Goal: Navigation & Orientation: Find specific page/section

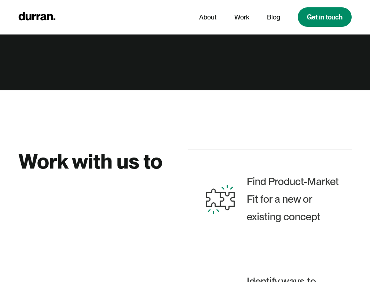
scroll to position [563, 0]
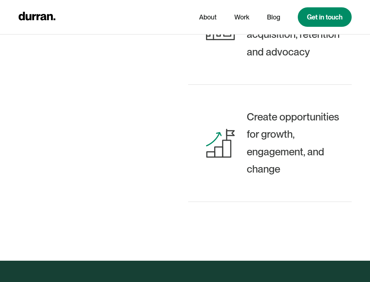
click at [324, 17] on link "Get in touch" at bounding box center [325, 16] width 54 height 19
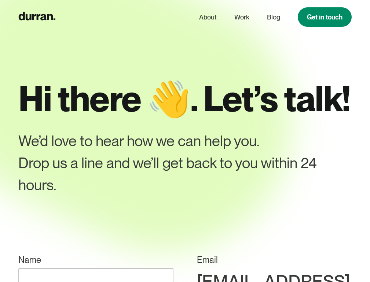
click at [241, 17] on link "Work" at bounding box center [241, 17] width 15 height 14
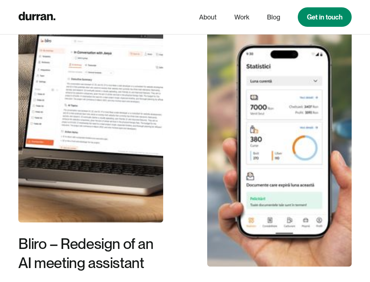
scroll to position [563, 0]
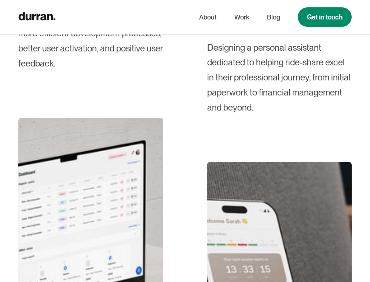
click at [273, 17] on link "Blog" at bounding box center [273, 17] width 13 height 14
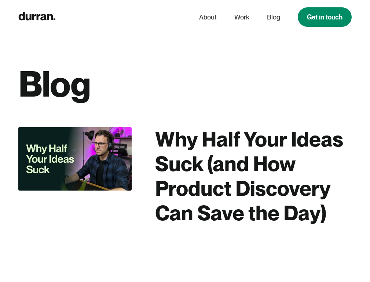
click at [207, 17] on link "About" at bounding box center [208, 17] width 18 height 14
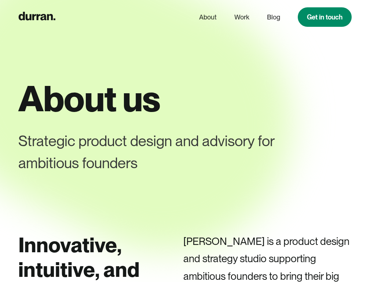
click at [273, 17] on link "Blog" at bounding box center [273, 17] width 13 height 14
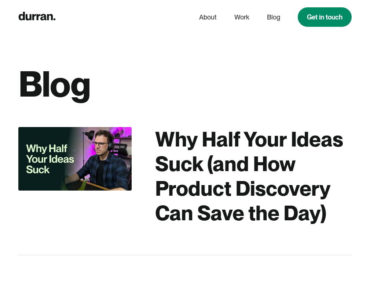
click at [185, 176] on div "Why Half Your Ideas Suck (and How Product Discovery Can Save the Day)" at bounding box center [253, 176] width 197 height 99
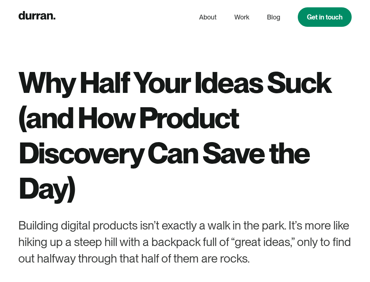
click at [241, 17] on link "Work" at bounding box center [241, 17] width 15 height 14
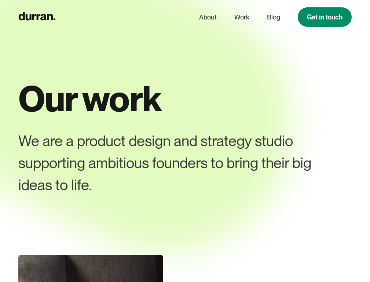
click at [273, 17] on link "Blog" at bounding box center [273, 17] width 13 height 14
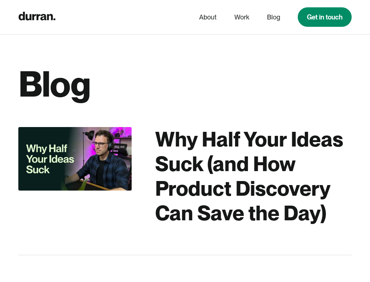
scroll to position [282, 0]
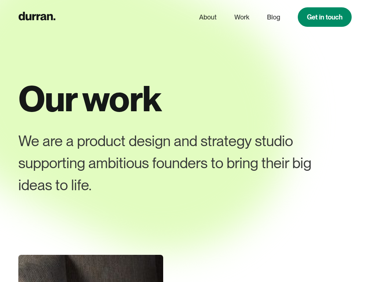
click at [273, 17] on link "Blog" at bounding box center [273, 17] width 13 height 14
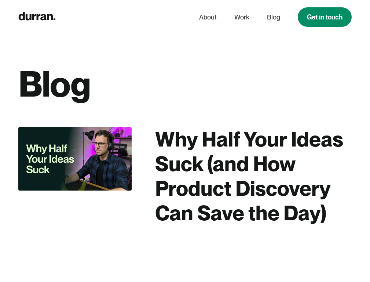
click at [207, 17] on link "About" at bounding box center [208, 17] width 18 height 14
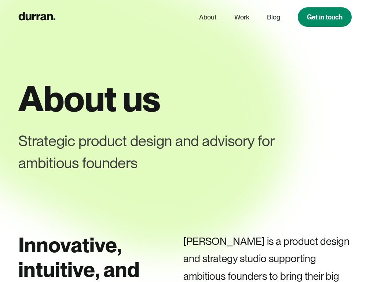
click at [273, 17] on link "Blog" at bounding box center [273, 17] width 13 height 14
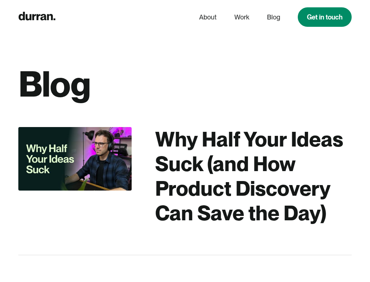
scroll to position [282, 0]
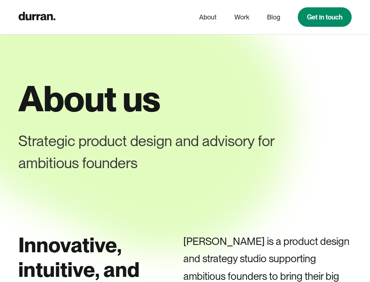
scroll to position [282, 0]
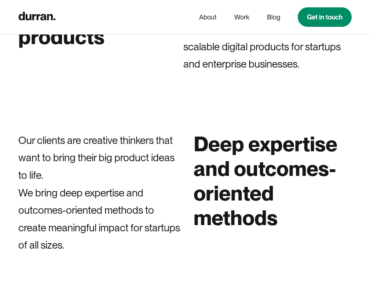
click at [273, 17] on link "Blog" at bounding box center [273, 17] width 13 height 14
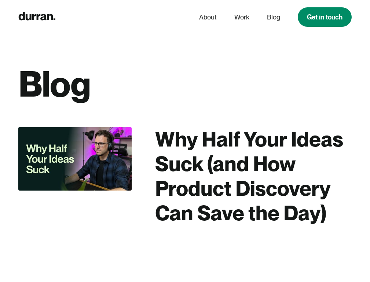
click at [324, 17] on link "Get in touch" at bounding box center [325, 16] width 54 height 19
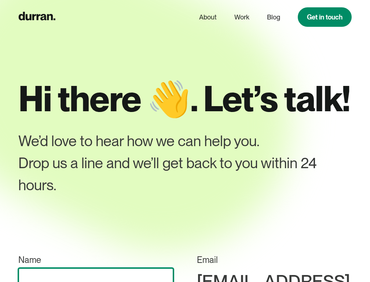
click at [111, 268] on input "Name" at bounding box center [95, 283] width 155 height 30
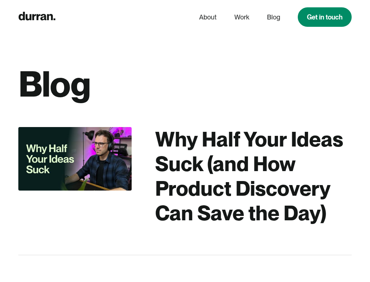
click at [207, 17] on link "About" at bounding box center [208, 17] width 18 height 14
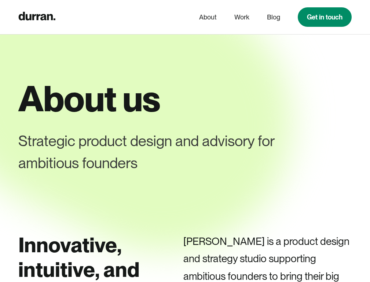
scroll to position [282, 0]
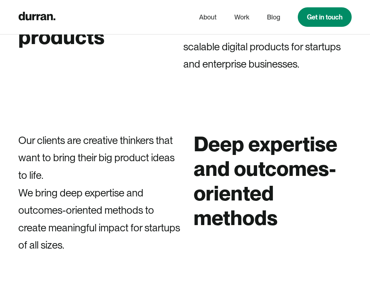
click at [241, 17] on link "Work" at bounding box center [241, 17] width 15 height 14
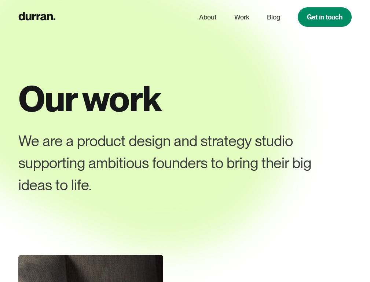
click at [324, 17] on link "Get in touch" at bounding box center [325, 16] width 54 height 19
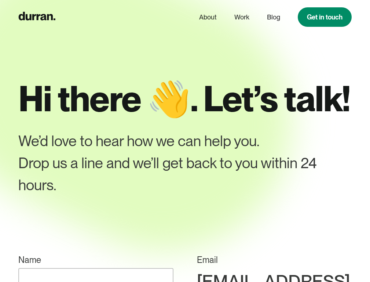
click at [273, 17] on link "Blog" at bounding box center [273, 17] width 13 height 14
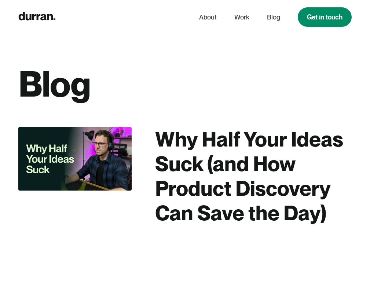
click at [37, 17] on icon "home" at bounding box center [37, 16] width 37 height 8
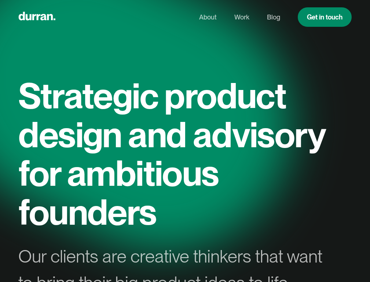
click at [207, 17] on link "About" at bounding box center [208, 17] width 18 height 14
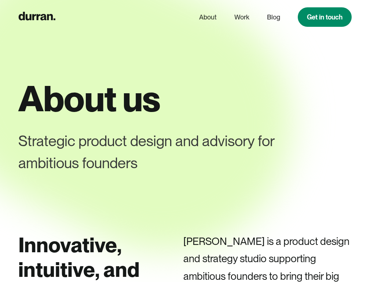
click at [273, 17] on link "Blog" at bounding box center [273, 17] width 13 height 14
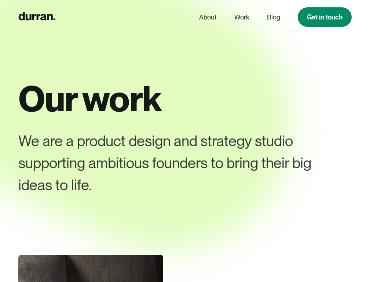
click at [324, 17] on link "Get in touch" at bounding box center [325, 16] width 54 height 19
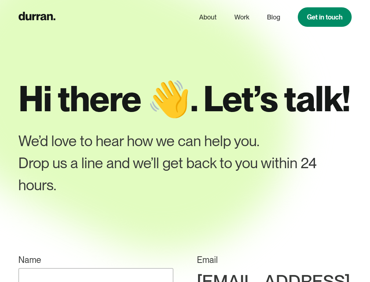
click at [207, 17] on link "About" at bounding box center [208, 17] width 18 height 14
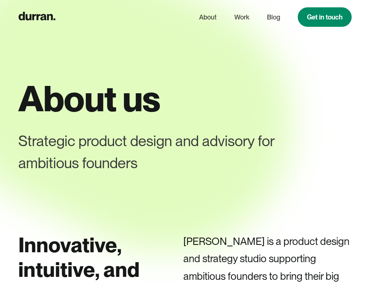
click at [37, 17] on icon "home" at bounding box center [37, 16] width 37 height 8
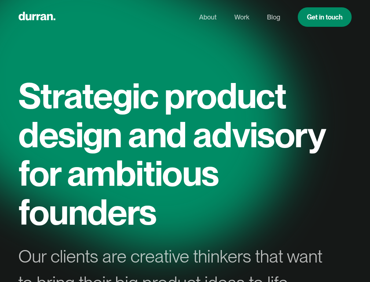
click at [241, 17] on link "Work" at bounding box center [241, 17] width 15 height 14
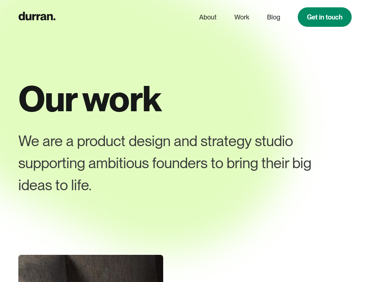
scroll to position [282, 0]
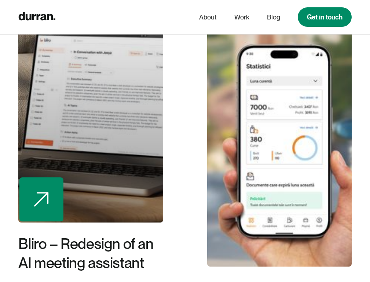
click at [91, 163] on div at bounding box center [90, 97] width 145 height 249
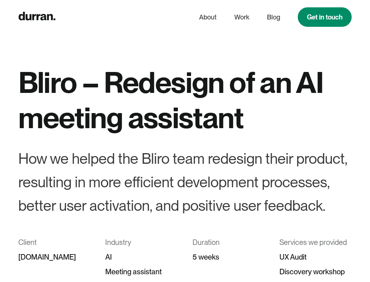
scroll to position [282, 0]
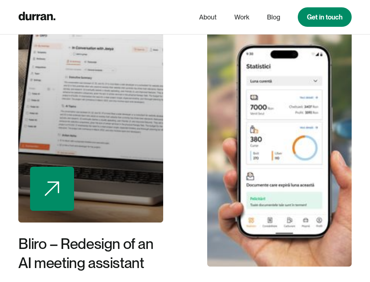
scroll to position [299, 0]
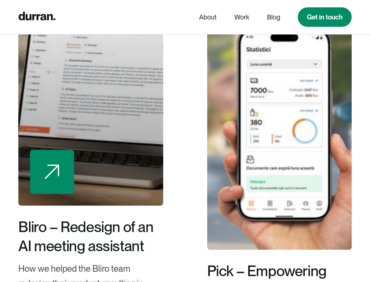
click at [279, 190] on div at bounding box center [279, 124] width 145 height 249
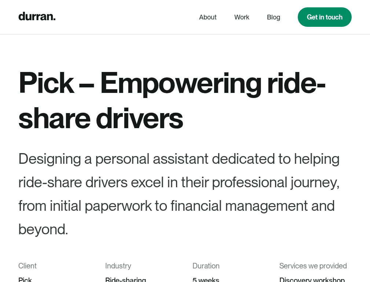
scroll to position [282, 0]
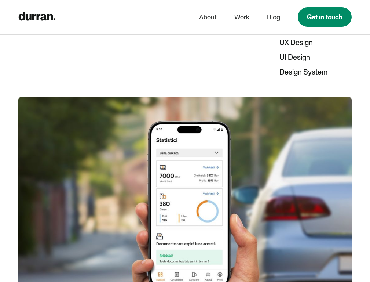
click at [273, 17] on link "Blog" at bounding box center [273, 17] width 13 height 14
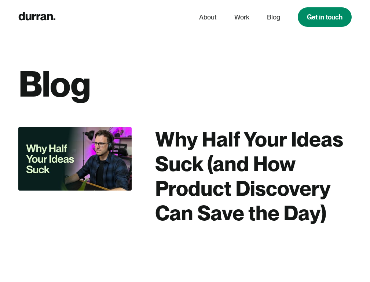
scroll to position [282, 0]
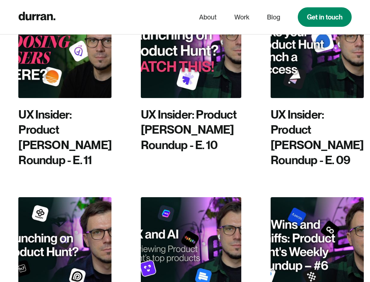
click at [185, 77] on img at bounding box center [191, 50] width 101 height 95
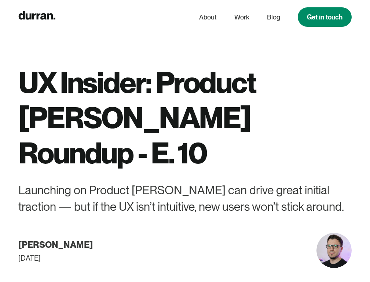
click at [241, 17] on link "Work" at bounding box center [241, 17] width 15 height 14
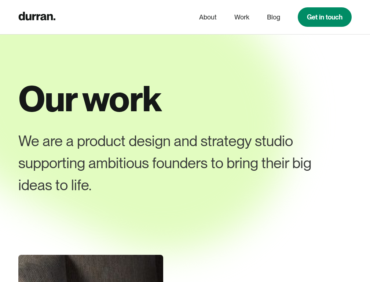
scroll to position [282, 0]
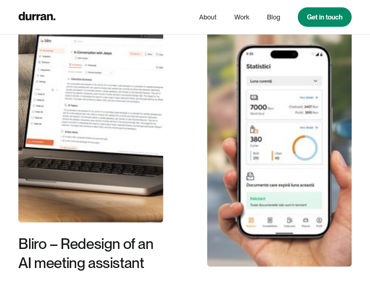
click at [324, 17] on link "Get in touch" at bounding box center [325, 16] width 54 height 19
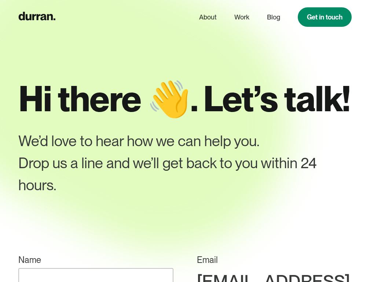
click at [207, 17] on link "About" at bounding box center [208, 17] width 18 height 14
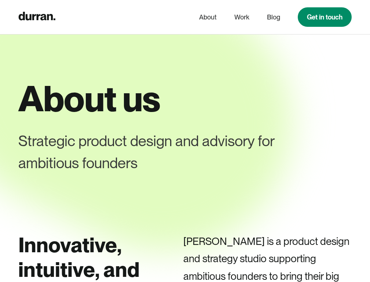
scroll to position [282, 0]
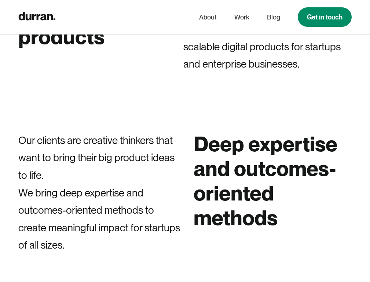
click at [273, 17] on link "Blog" at bounding box center [273, 17] width 13 height 14
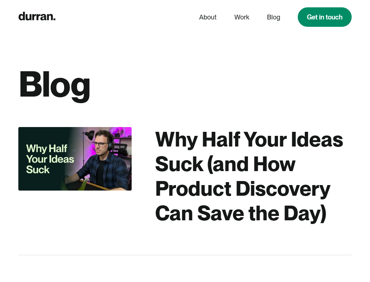
click at [324, 17] on link "Get in touch" at bounding box center [325, 16] width 54 height 19
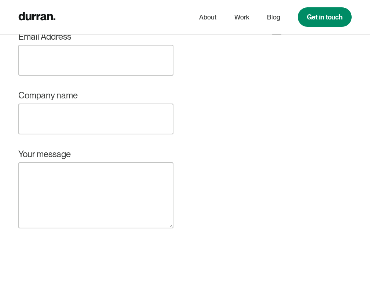
scroll to position [563, 0]
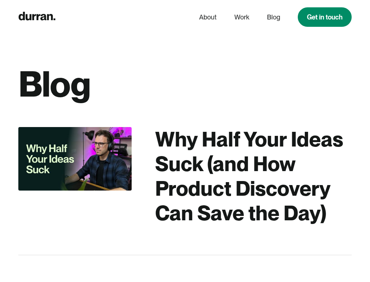
click at [37, 17] on icon "home" at bounding box center [37, 16] width 37 height 8
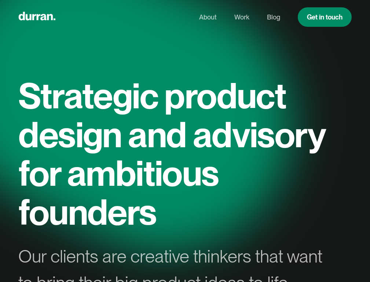
click at [207, 17] on link "About" at bounding box center [208, 17] width 18 height 14
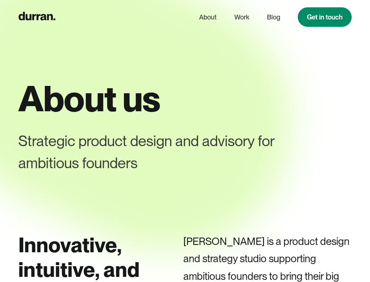
click at [241, 17] on link "Work" at bounding box center [241, 17] width 15 height 14
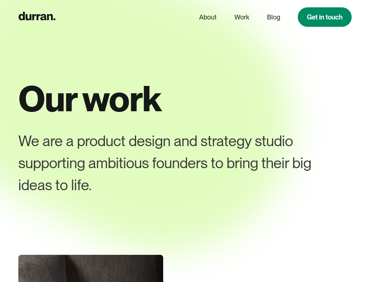
click at [207, 17] on link "About" at bounding box center [208, 17] width 18 height 14
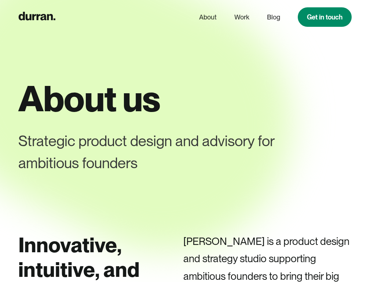
click at [37, 17] on icon "home" at bounding box center [37, 16] width 37 height 8
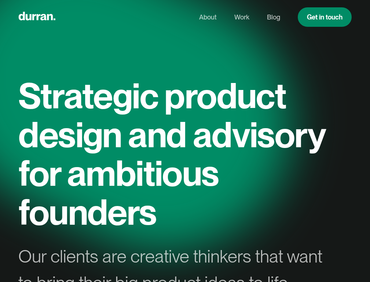
scroll to position [282, 0]
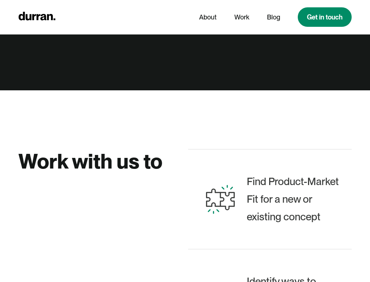
click at [324, 17] on link "Get in touch" at bounding box center [325, 16] width 54 height 19
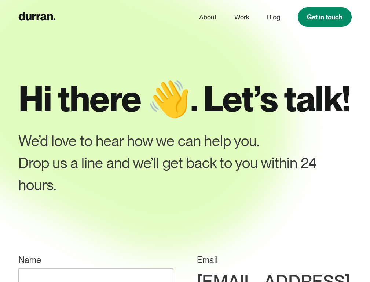
scroll to position [282, 0]
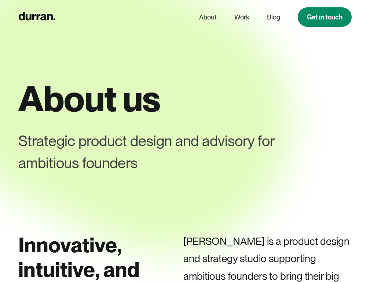
click at [273, 17] on link "Blog" at bounding box center [273, 17] width 13 height 14
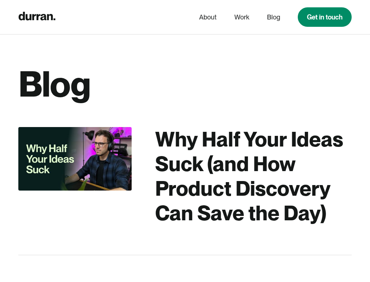
scroll to position [282, 0]
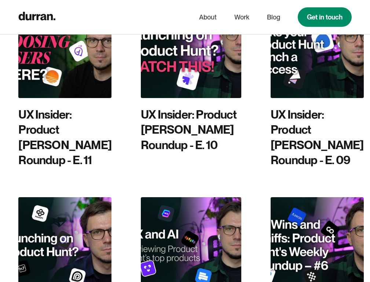
click at [306, 77] on img at bounding box center [317, 50] width 93 height 95
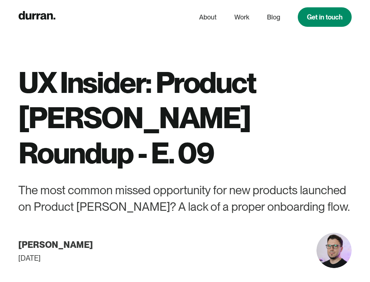
click at [273, 17] on link "Blog" at bounding box center [273, 17] width 13 height 14
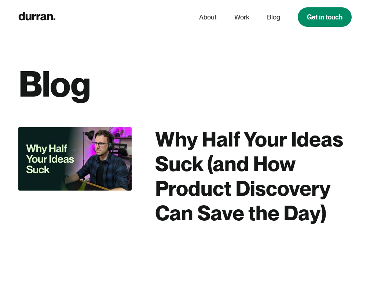
click at [324, 17] on link "Get in touch" at bounding box center [325, 16] width 54 height 19
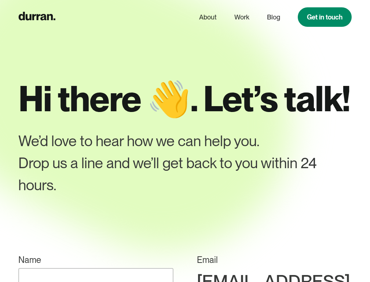
click at [37, 17] on icon "home" at bounding box center [37, 16] width 37 height 8
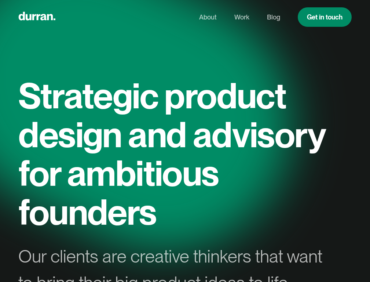
click at [241, 17] on link "Work" at bounding box center [241, 17] width 15 height 14
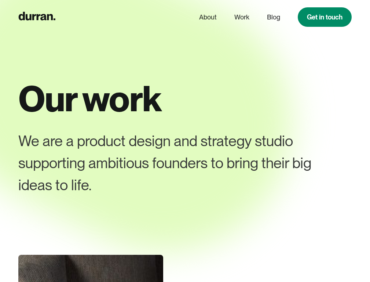
click at [273, 17] on link "Blog" at bounding box center [273, 17] width 13 height 14
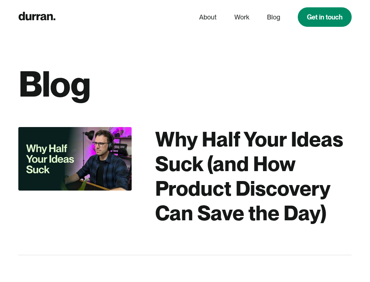
click at [185, 176] on div "Why Half Your Ideas Suck (and How Product Discovery Can Save the Day)" at bounding box center [253, 176] width 197 height 99
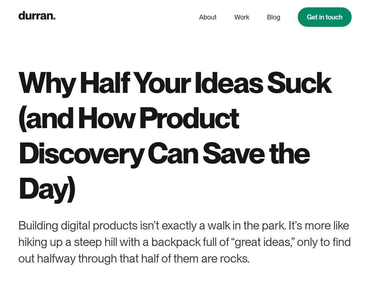
click at [37, 17] on icon "home" at bounding box center [37, 15] width 37 height 8
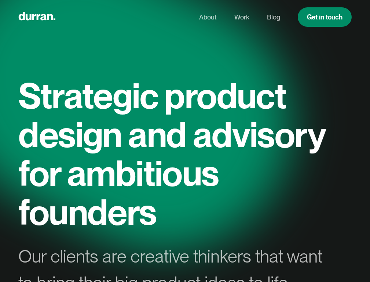
click at [324, 17] on link "Get in touch" at bounding box center [325, 16] width 54 height 19
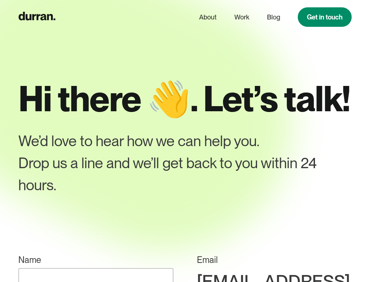
click at [207, 17] on link "About" at bounding box center [208, 17] width 18 height 14
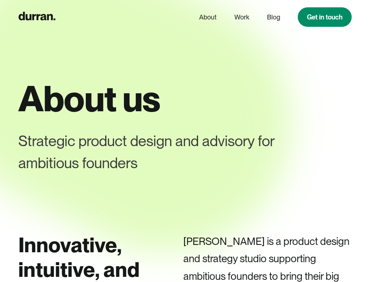
click at [241, 17] on link "Work" at bounding box center [241, 17] width 15 height 14
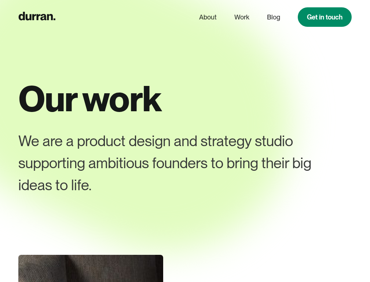
click at [37, 17] on icon "home" at bounding box center [37, 16] width 37 height 8
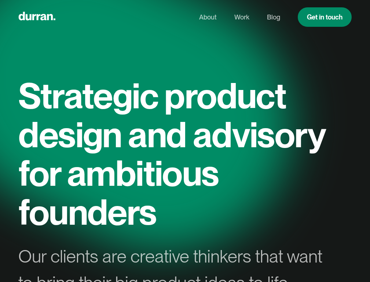
click at [207, 17] on link "About" at bounding box center [208, 17] width 18 height 14
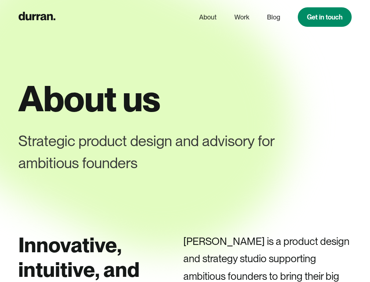
click at [37, 17] on icon "home" at bounding box center [37, 16] width 37 height 8
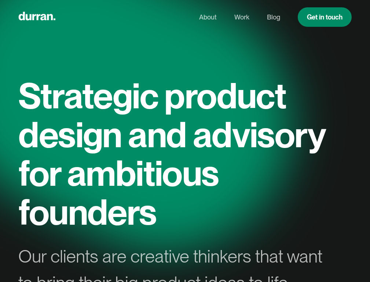
click at [273, 17] on link "Blog" at bounding box center [273, 17] width 13 height 14
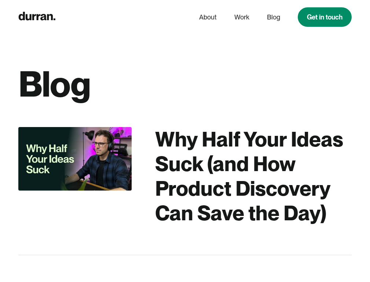
click at [185, 176] on div "Why Half Your Ideas Suck (and How Product Discovery Can Save the Day)" at bounding box center [253, 176] width 197 height 99
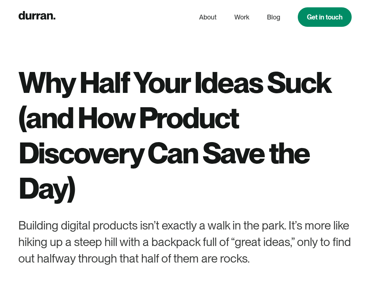
click at [324, 17] on link "Get in touch" at bounding box center [325, 16] width 54 height 19
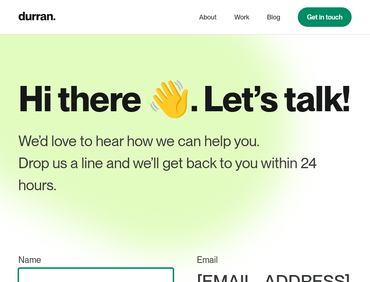
scroll to position [17, 0]
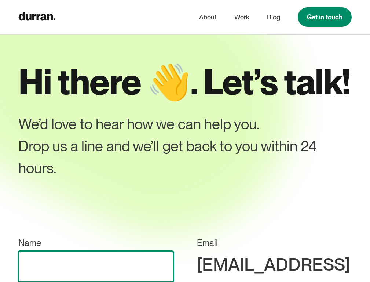
click at [111, 266] on input "Name" at bounding box center [95, 266] width 155 height 30
type input "test"
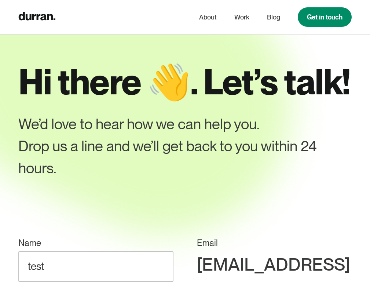
click at [37, 17] on icon "home" at bounding box center [37, 16] width 37 height 8
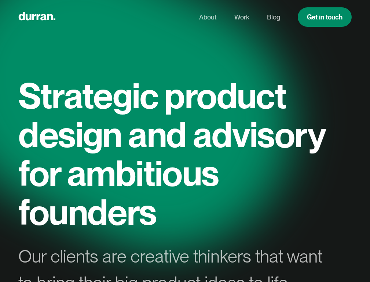
click at [241, 17] on link "Work" at bounding box center [241, 17] width 15 height 14
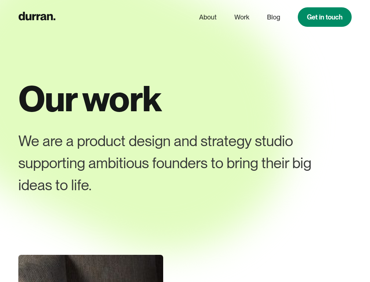
click at [37, 17] on icon "home" at bounding box center [37, 16] width 37 height 8
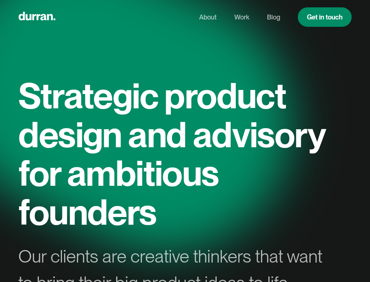
click at [241, 17] on link "Work" at bounding box center [241, 17] width 15 height 14
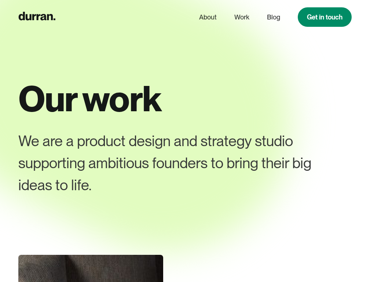
click at [207, 17] on link "About" at bounding box center [208, 17] width 18 height 14
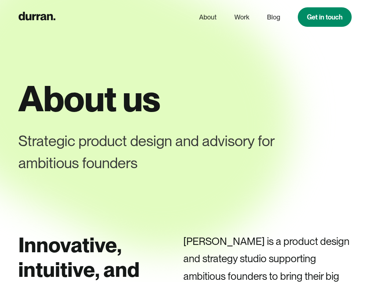
click at [324, 17] on link "Get in touch" at bounding box center [325, 16] width 54 height 19
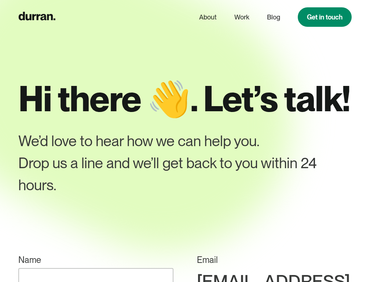
click at [207, 17] on link "About" at bounding box center [208, 17] width 18 height 14
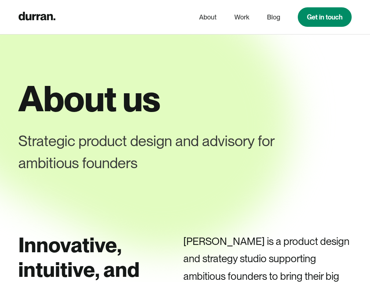
scroll to position [282, 0]
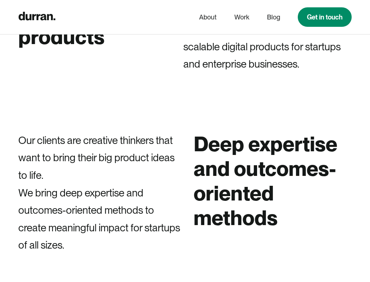
click at [324, 17] on link "Get in touch" at bounding box center [325, 16] width 54 height 19
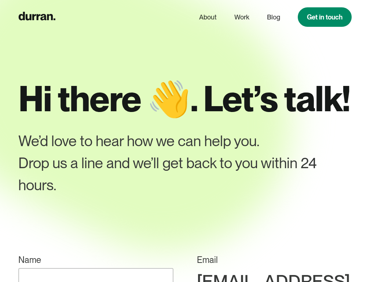
click at [37, 17] on icon "home" at bounding box center [37, 16] width 37 height 8
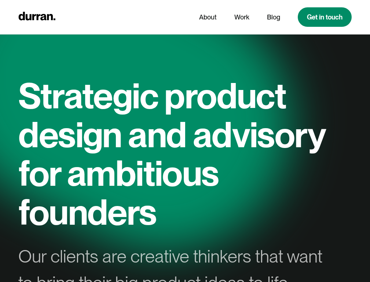
scroll to position [282, 0]
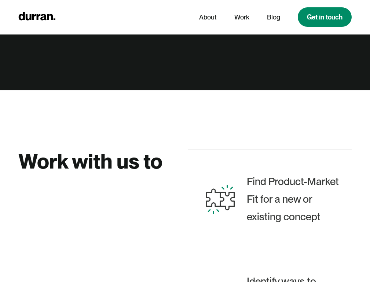
click at [207, 17] on link "About" at bounding box center [208, 17] width 18 height 14
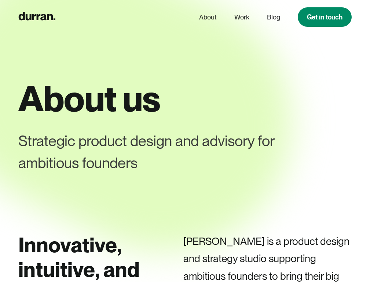
click at [273, 17] on link "Blog" at bounding box center [273, 17] width 13 height 14
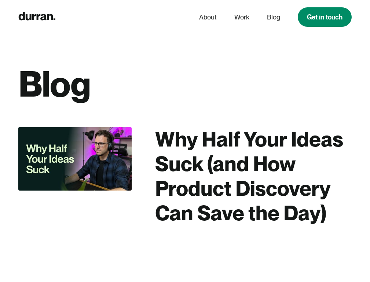
click at [185, 176] on div "Why Half Your Ideas Suck (and How Product Discovery Can Save the Day)" at bounding box center [253, 176] width 197 height 99
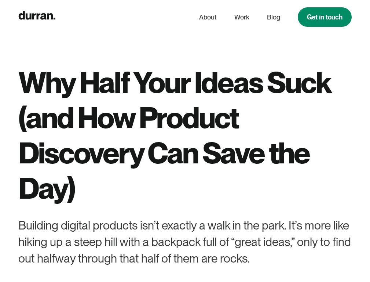
click at [207, 17] on link "About" at bounding box center [208, 17] width 18 height 14
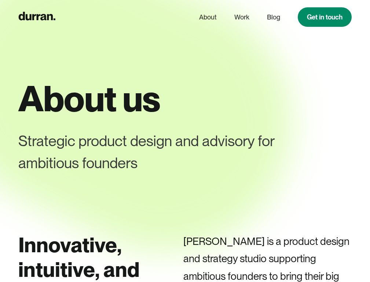
click at [324, 17] on link "Get in touch" at bounding box center [325, 16] width 54 height 19
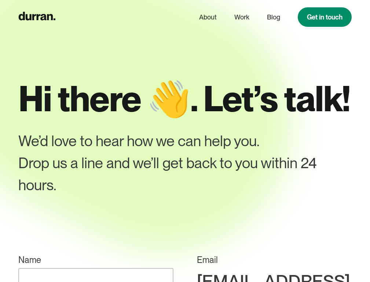
click at [37, 17] on icon "home" at bounding box center [37, 16] width 37 height 8
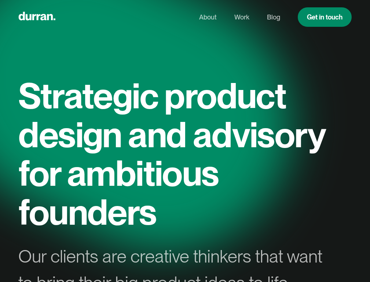
click at [241, 17] on link "Work" at bounding box center [241, 17] width 15 height 14
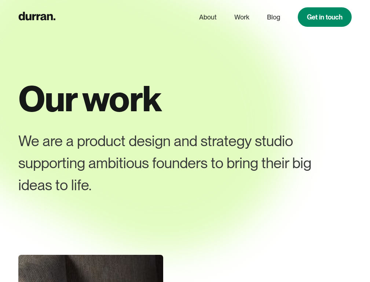
click at [273, 17] on link "Blog" at bounding box center [273, 17] width 13 height 14
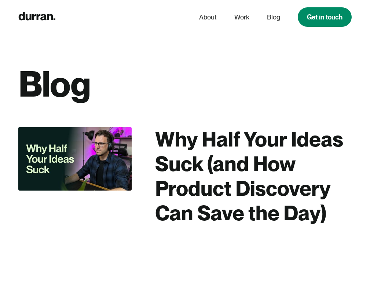
click at [207, 17] on link "About" at bounding box center [208, 17] width 18 height 14
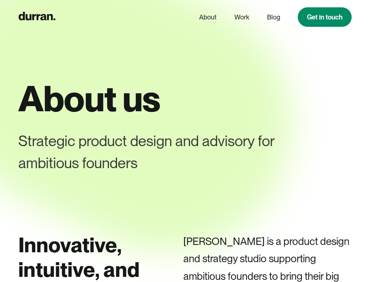
click at [37, 17] on icon "home" at bounding box center [37, 16] width 37 height 8
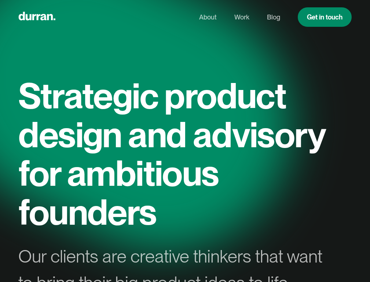
click at [324, 17] on link "Get in touch" at bounding box center [325, 16] width 54 height 19
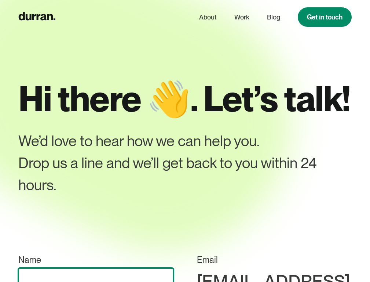
scroll to position [17, 0]
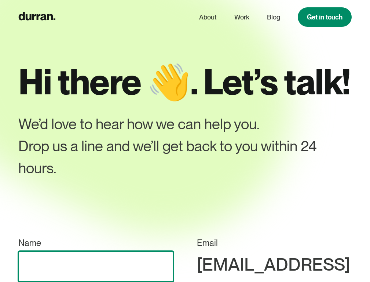
click at [111, 266] on input "Name" at bounding box center [95, 266] width 155 height 30
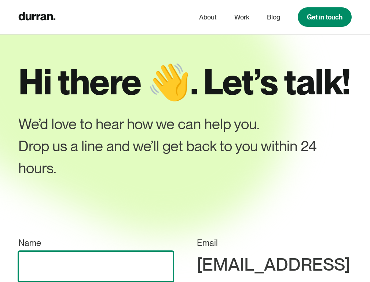
scroll to position [299, 0]
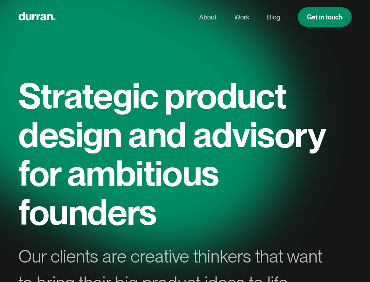
click at [273, 17] on link "Blog" at bounding box center [273, 17] width 13 height 14
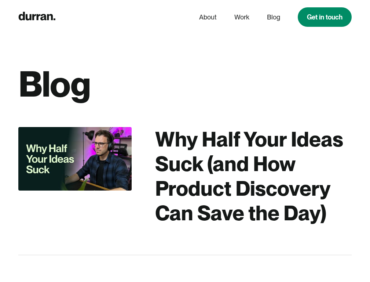
click at [37, 17] on icon "home" at bounding box center [37, 16] width 37 height 8
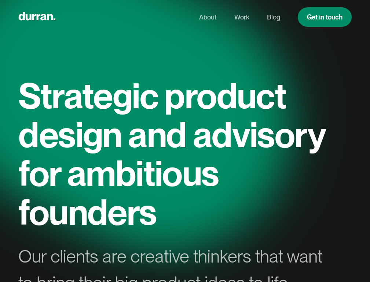
click at [207, 17] on link "About" at bounding box center [208, 17] width 18 height 14
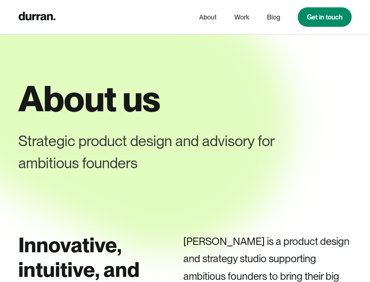
scroll to position [282, 0]
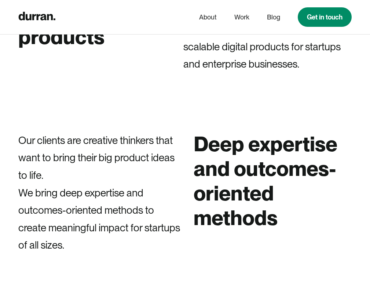
click at [37, 17] on icon "home" at bounding box center [37, 16] width 37 height 8
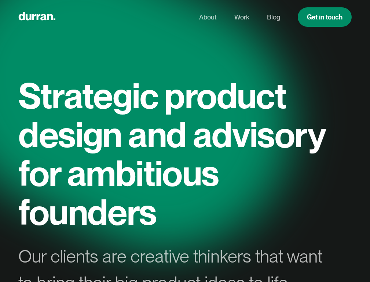
scroll to position [282, 0]
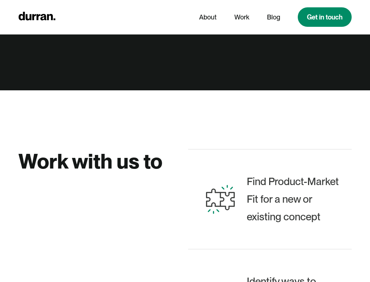
click at [324, 17] on link "Get in touch" at bounding box center [325, 16] width 54 height 19
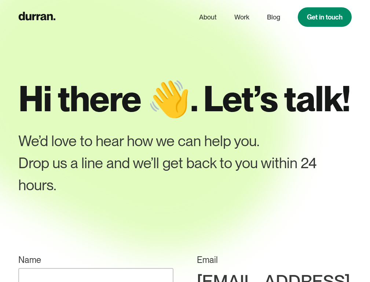
click at [207, 17] on link "About" at bounding box center [208, 17] width 18 height 14
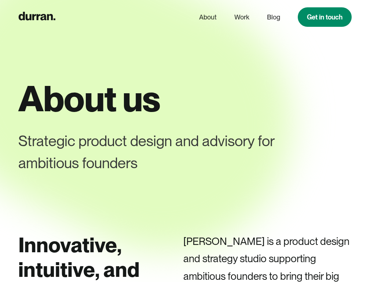
click at [324, 17] on link "Get in touch" at bounding box center [325, 16] width 54 height 19
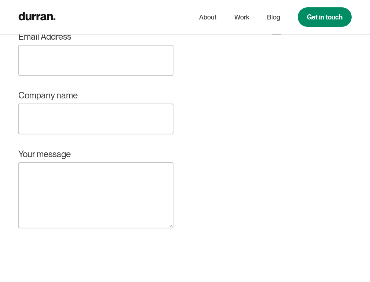
scroll to position [563, 0]
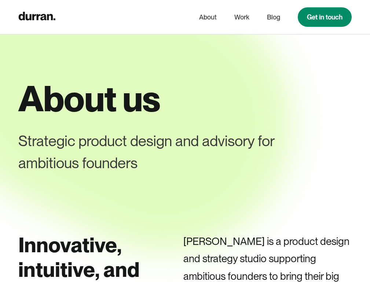
scroll to position [282, 0]
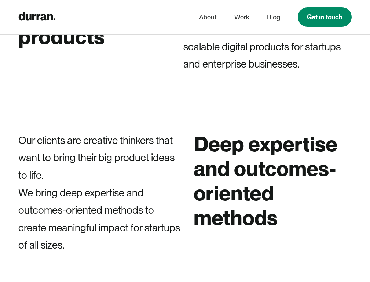
click at [273, 17] on link "Blog" at bounding box center [273, 17] width 13 height 14
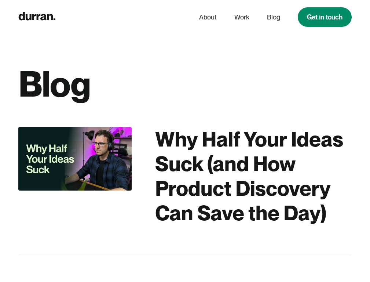
click at [241, 17] on link "Work" at bounding box center [241, 17] width 15 height 14
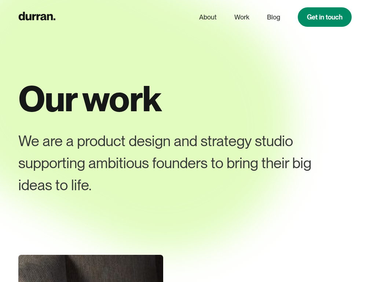
click at [37, 17] on icon "home" at bounding box center [37, 16] width 37 height 8
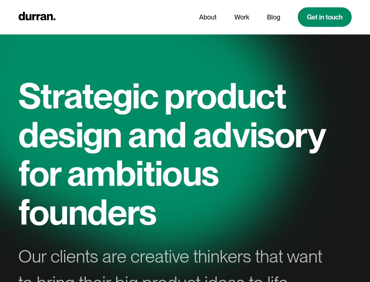
scroll to position [282, 0]
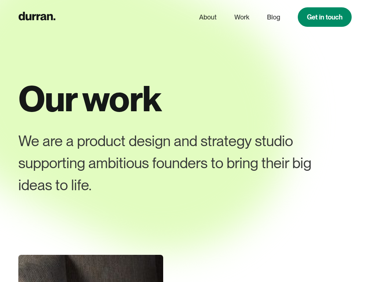
click at [324, 17] on link "Get in touch" at bounding box center [325, 16] width 54 height 19
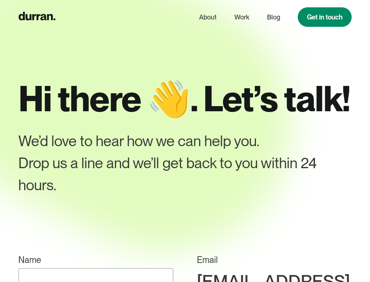
click at [241, 17] on link "Work" at bounding box center [241, 17] width 15 height 14
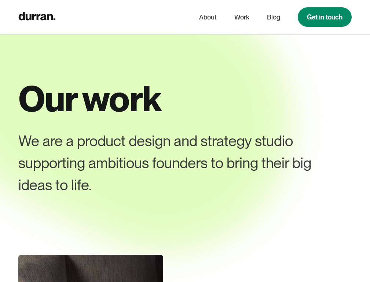
scroll to position [282, 0]
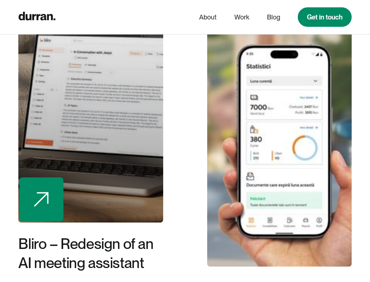
click at [91, 163] on div at bounding box center [90, 97] width 145 height 249
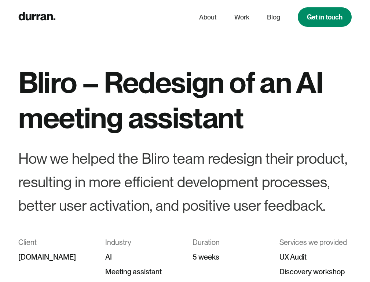
click at [37, 17] on icon "home" at bounding box center [37, 16] width 37 height 8
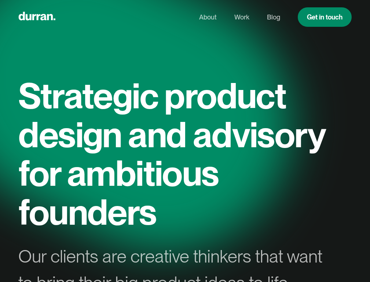
click at [207, 17] on link "About" at bounding box center [208, 17] width 18 height 14
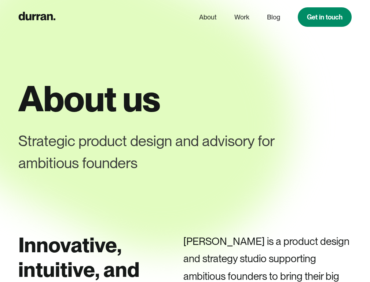
click at [37, 17] on icon "home" at bounding box center [37, 16] width 37 height 8
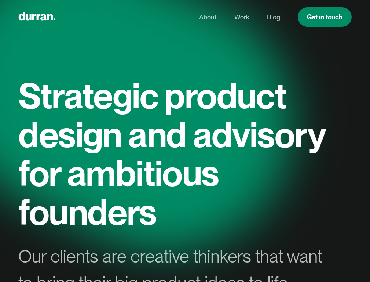
click at [273, 17] on link "Blog" at bounding box center [273, 17] width 13 height 14
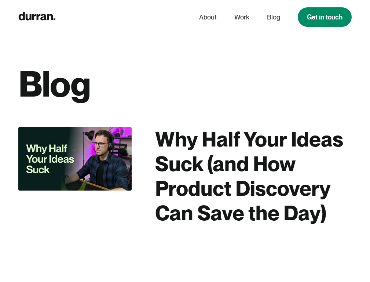
click at [324, 17] on link "Get in touch" at bounding box center [325, 16] width 54 height 19
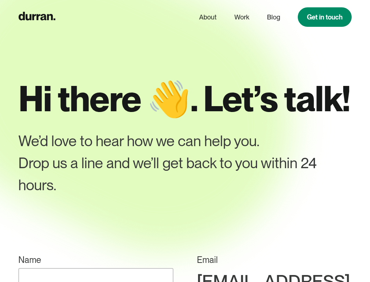
scroll to position [282, 0]
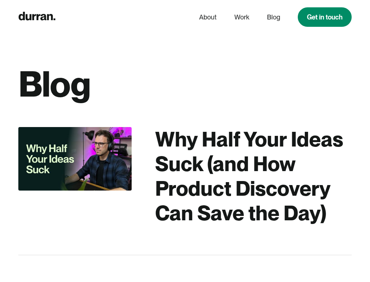
click at [185, 176] on div "Why Half Your Ideas Suck (and How Product Discovery Can Save the Day)" at bounding box center [253, 176] width 197 height 99
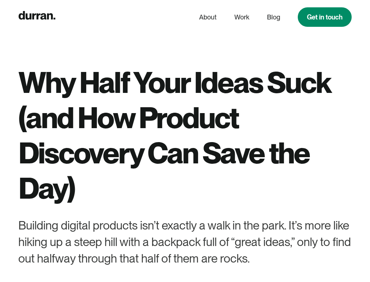
click at [37, 17] on icon "home" at bounding box center [37, 15] width 37 height 8
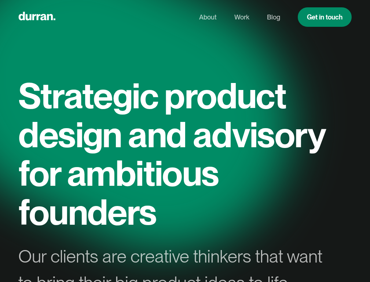
click at [273, 17] on link "Blog" at bounding box center [273, 17] width 13 height 14
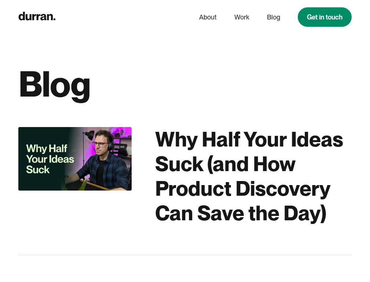
click at [241, 17] on link "Work" at bounding box center [241, 17] width 15 height 14
